Goal: Register for event/course

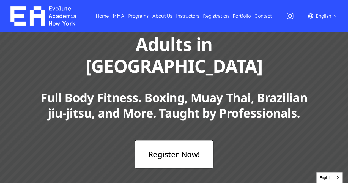
scroll to position [55, 0]
click at [160, 123] on div "Mixed Martial Arts for Adults in [GEOGRAPHIC_DATA] Register Now! Full Body Fitn…" at bounding box center [174, 90] width 348 height 157
click at [162, 140] on link "Register Now!" at bounding box center [174, 154] width 79 height 28
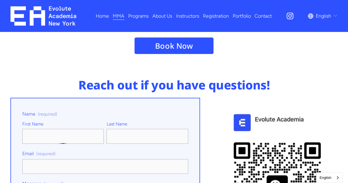
scroll to position [2407, 0]
